Goal: Check status

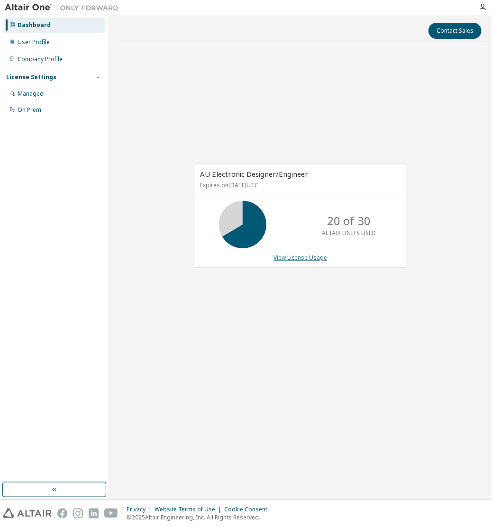
click at [298, 257] on link "View License Usage" at bounding box center [301, 258] width 54 height 8
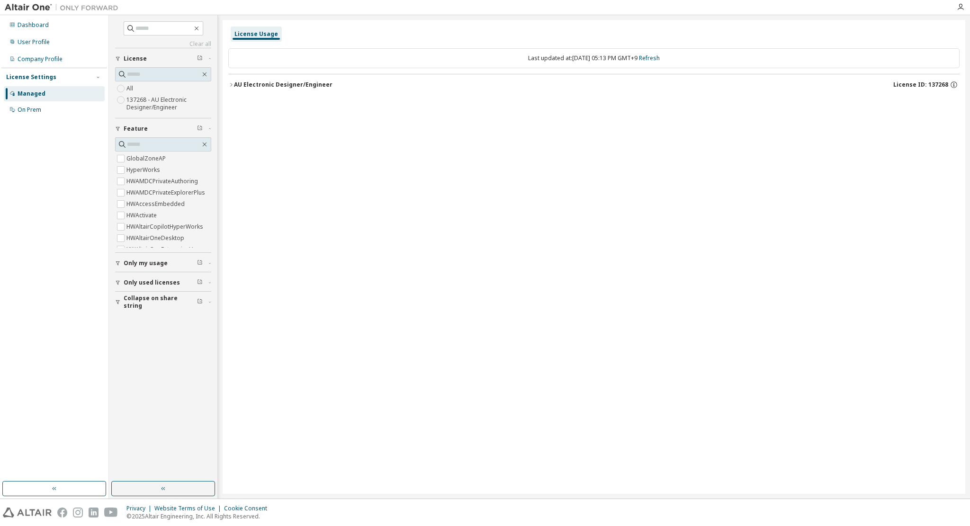
click at [252, 89] on button "AU Electronic Designer/Engineer License ID: 137268" at bounding box center [594, 84] width 732 height 21
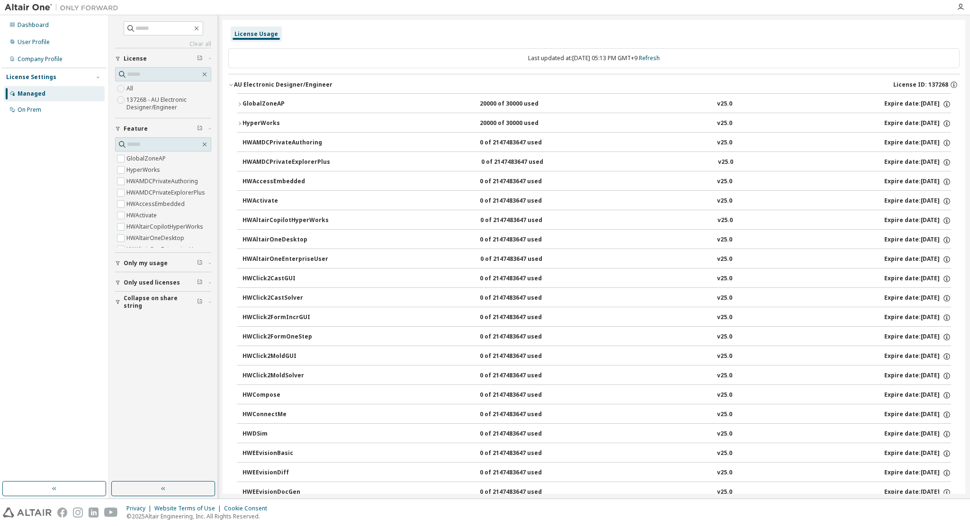
click at [252, 107] on div "GlobalZoneAP" at bounding box center [285, 104] width 85 height 9
